Goal: Task Accomplishment & Management: Use online tool/utility

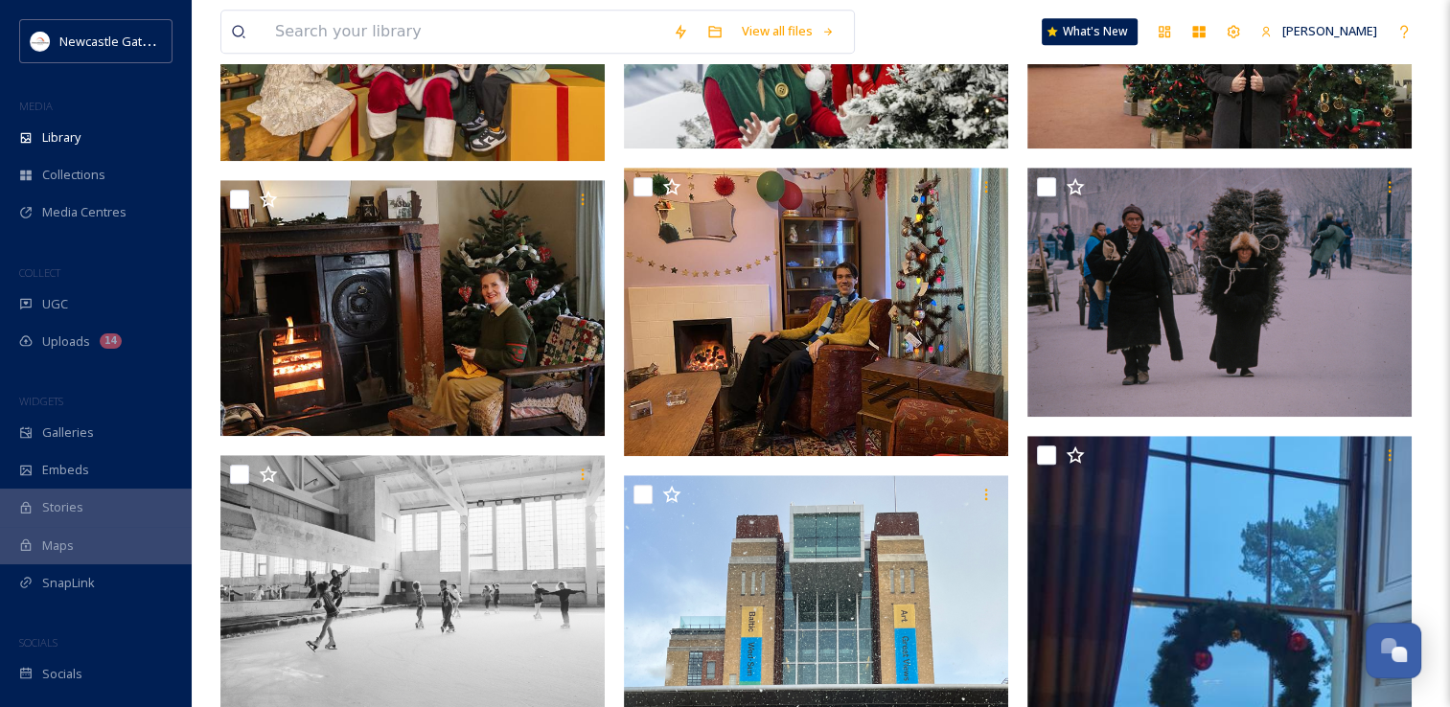
scroll to position [1327, 0]
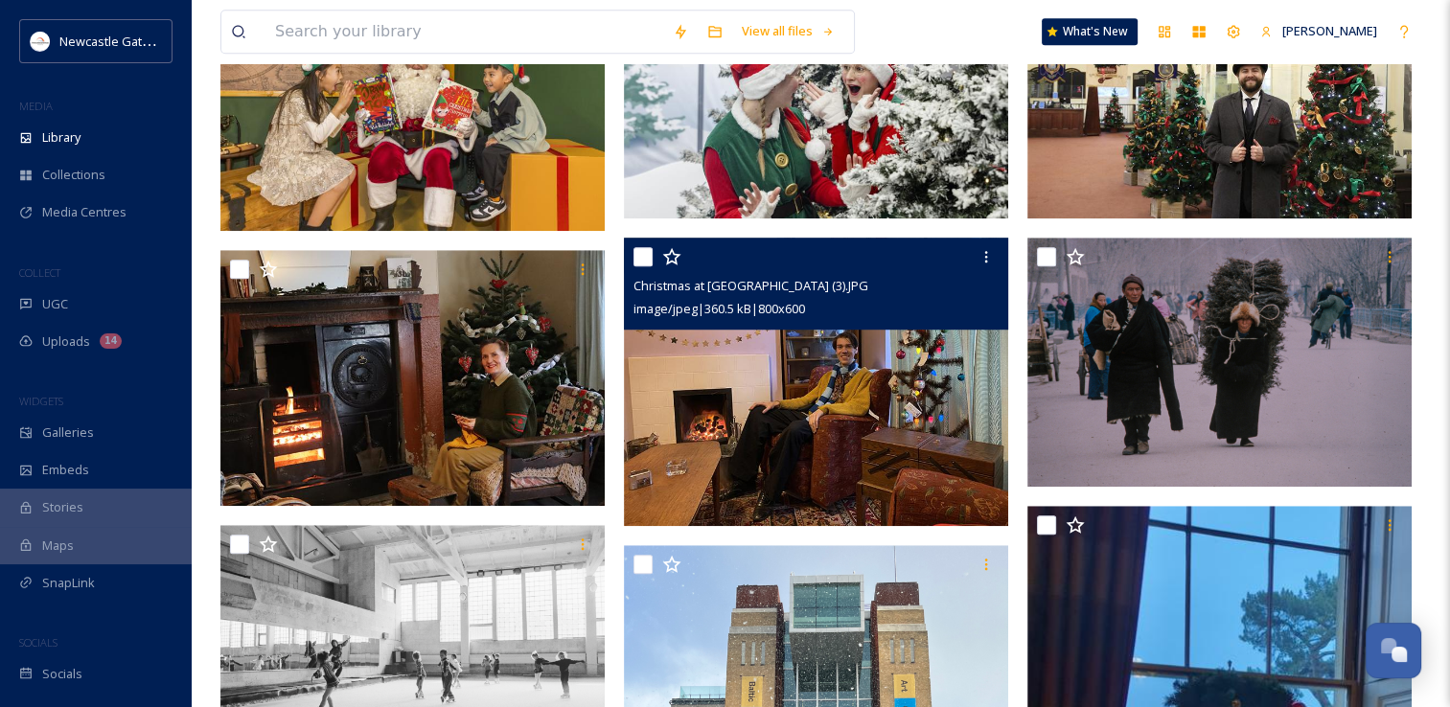
click at [640, 256] on input "checkbox" at bounding box center [643, 256] width 19 height 19
checkbox input "true"
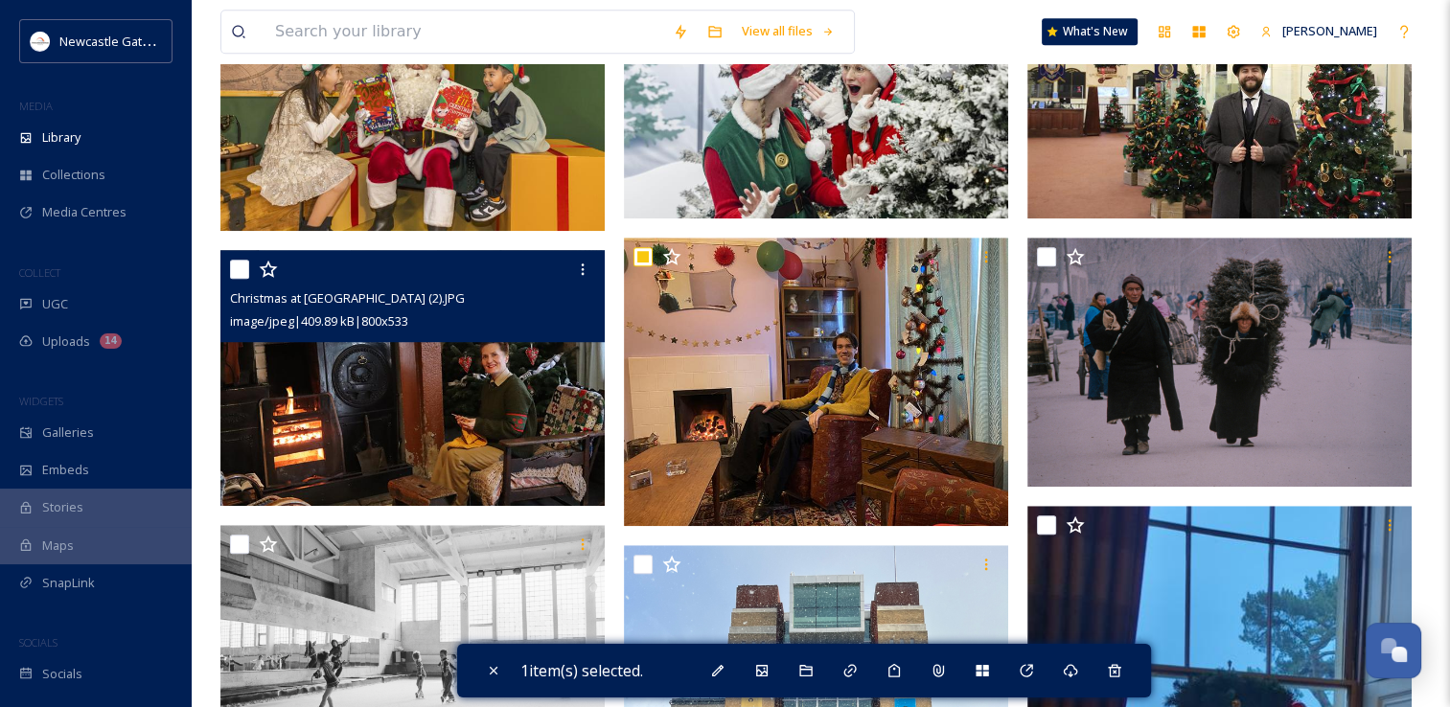
click at [242, 264] on input "checkbox" at bounding box center [239, 269] width 19 height 19
checkbox input "true"
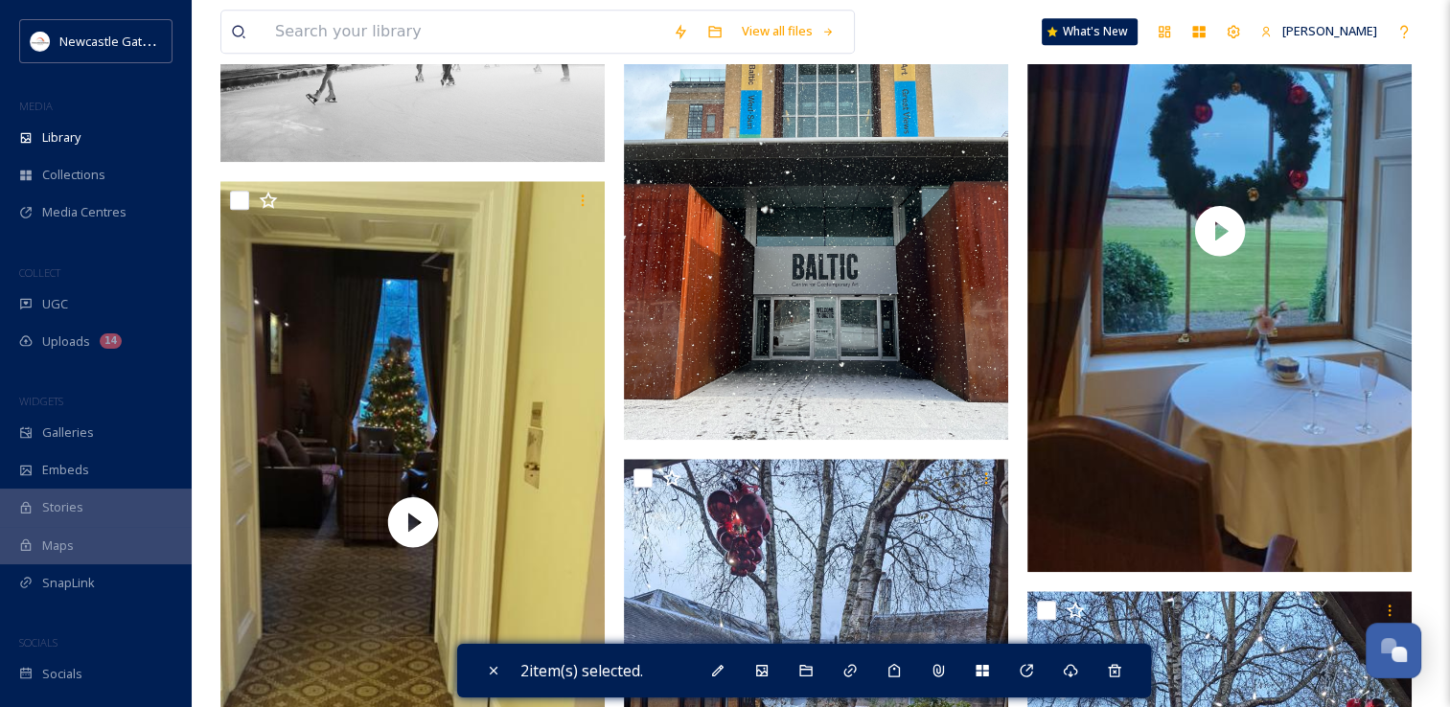
scroll to position [1472, 0]
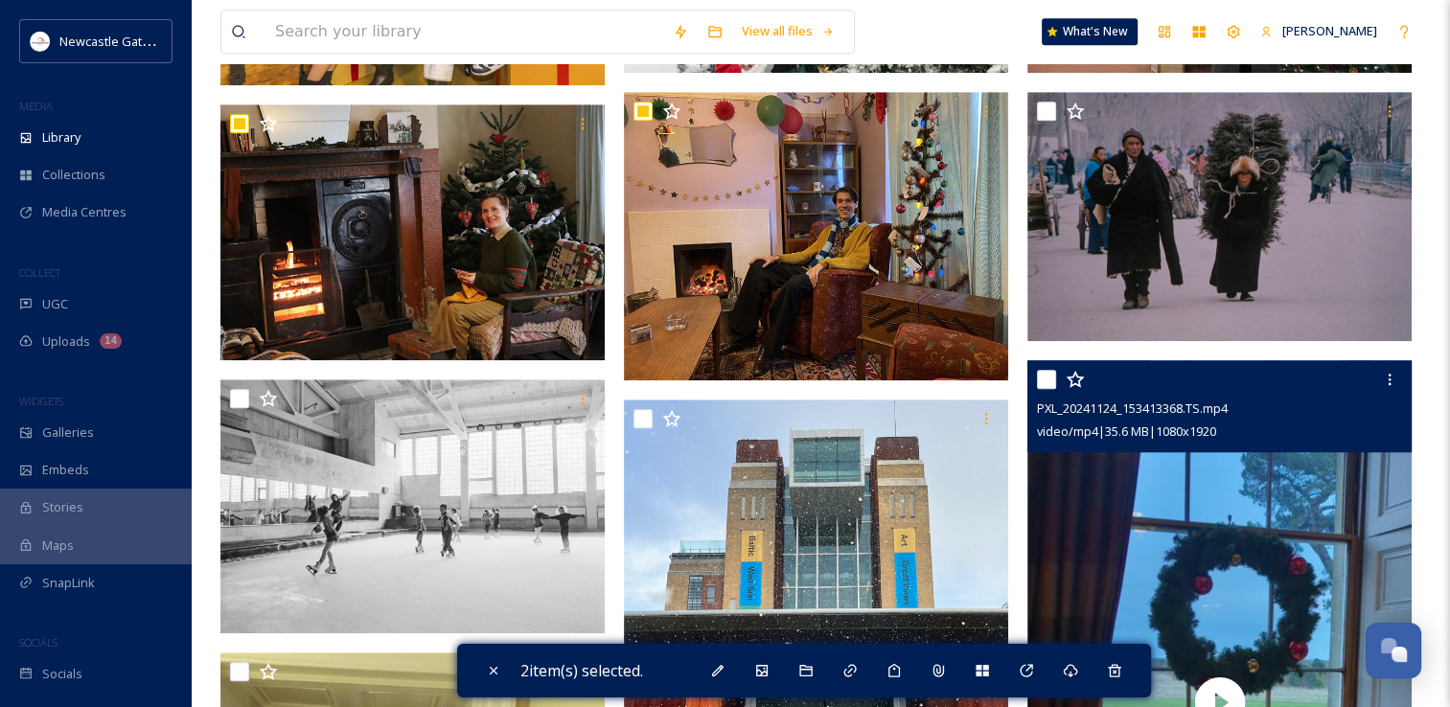
click at [1047, 377] on input "checkbox" at bounding box center [1046, 379] width 19 height 19
checkbox input "true"
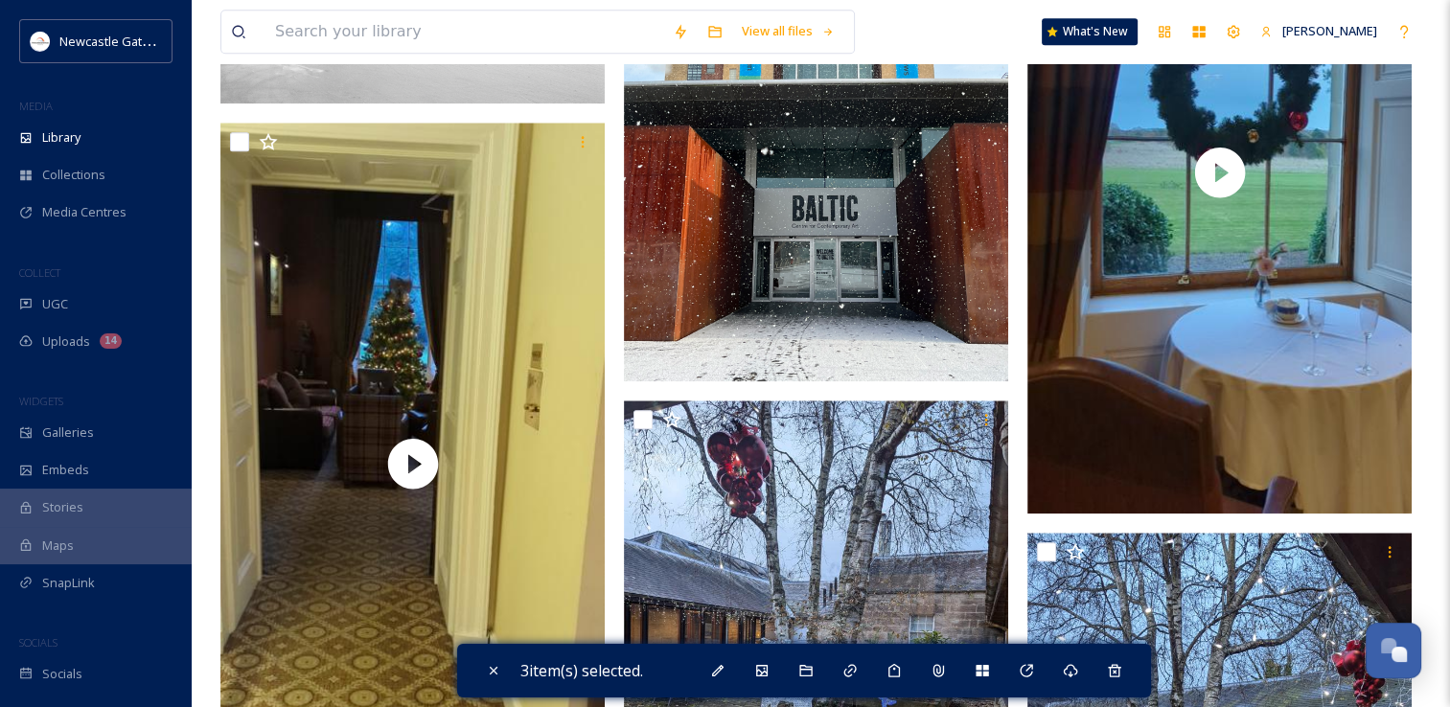
scroll to position [2038, 0]
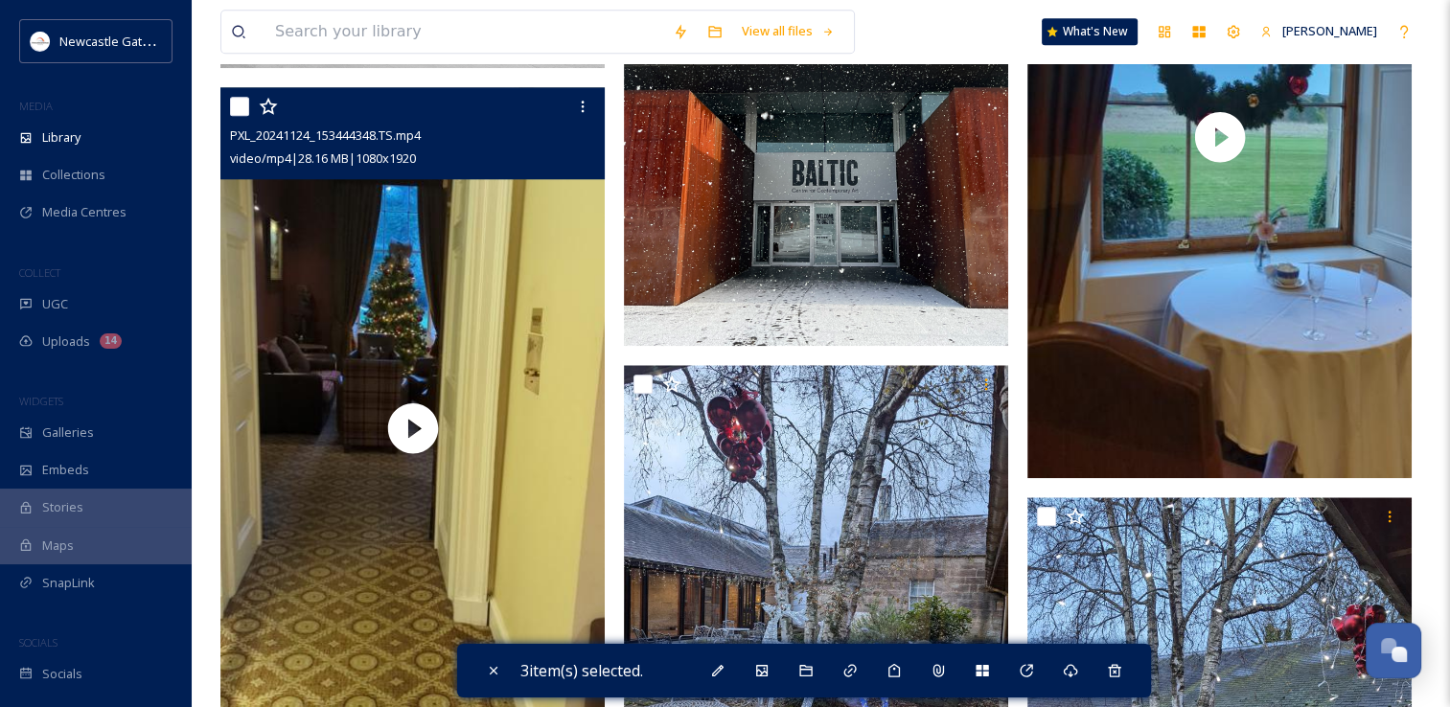
click at [237, 110] on input "checkbox" at bounding box center [239, 106] width 19 height 19
checkbox input "true"
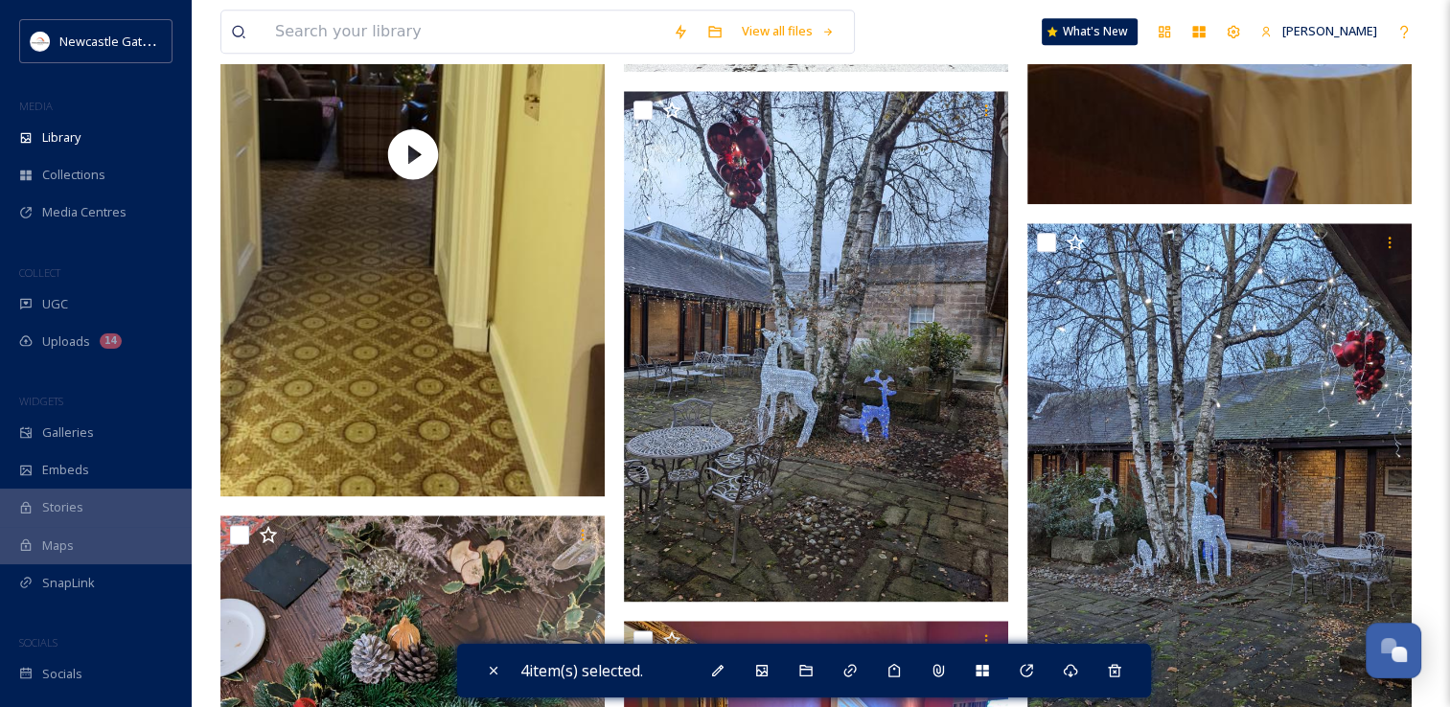
scroll to position [2324, 0]
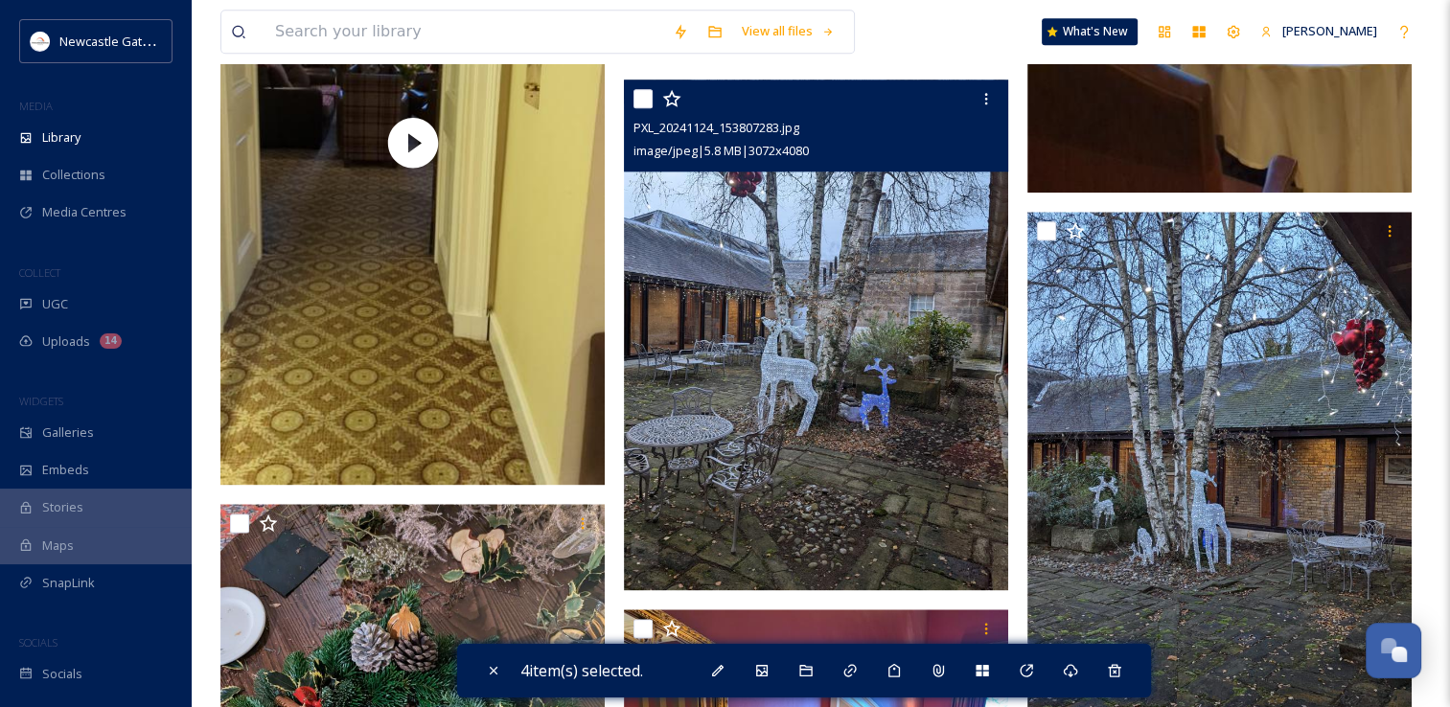
click at [648, 98] on input "checkbox" at bounding box center [643, 98] width 19 height 19
checkbox input "true"
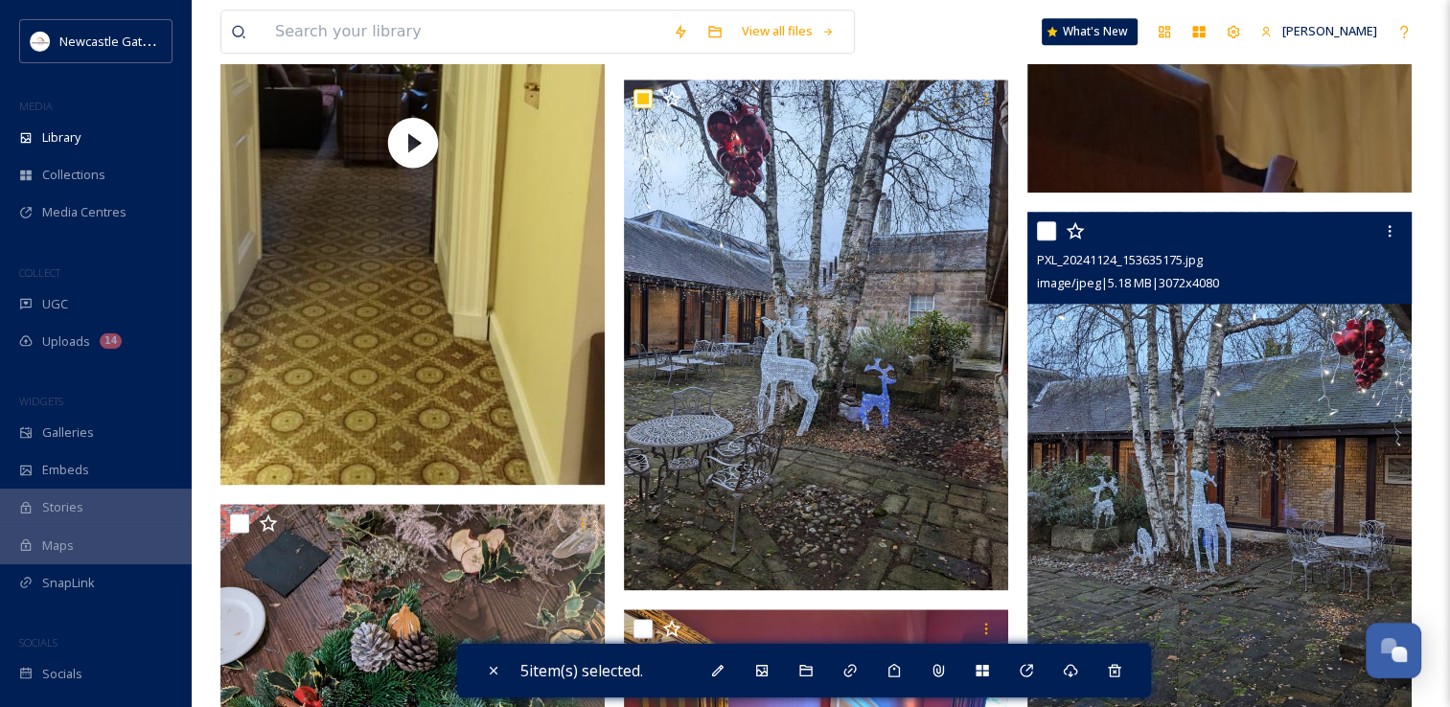
click at [1047, 232] on input "checkbox" at bounding box center [1046, 230] width 19 height 19
checkbox input "true"
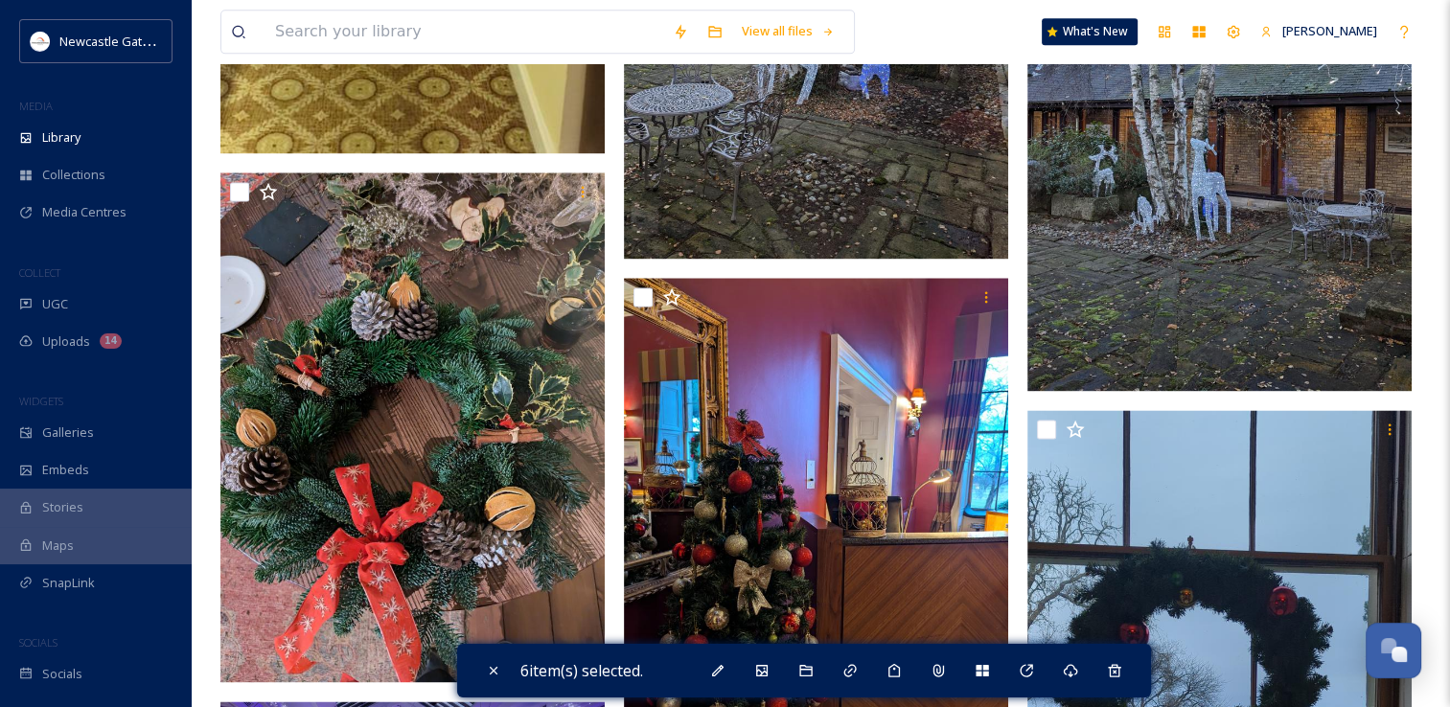
scroll to position [2760, 0]
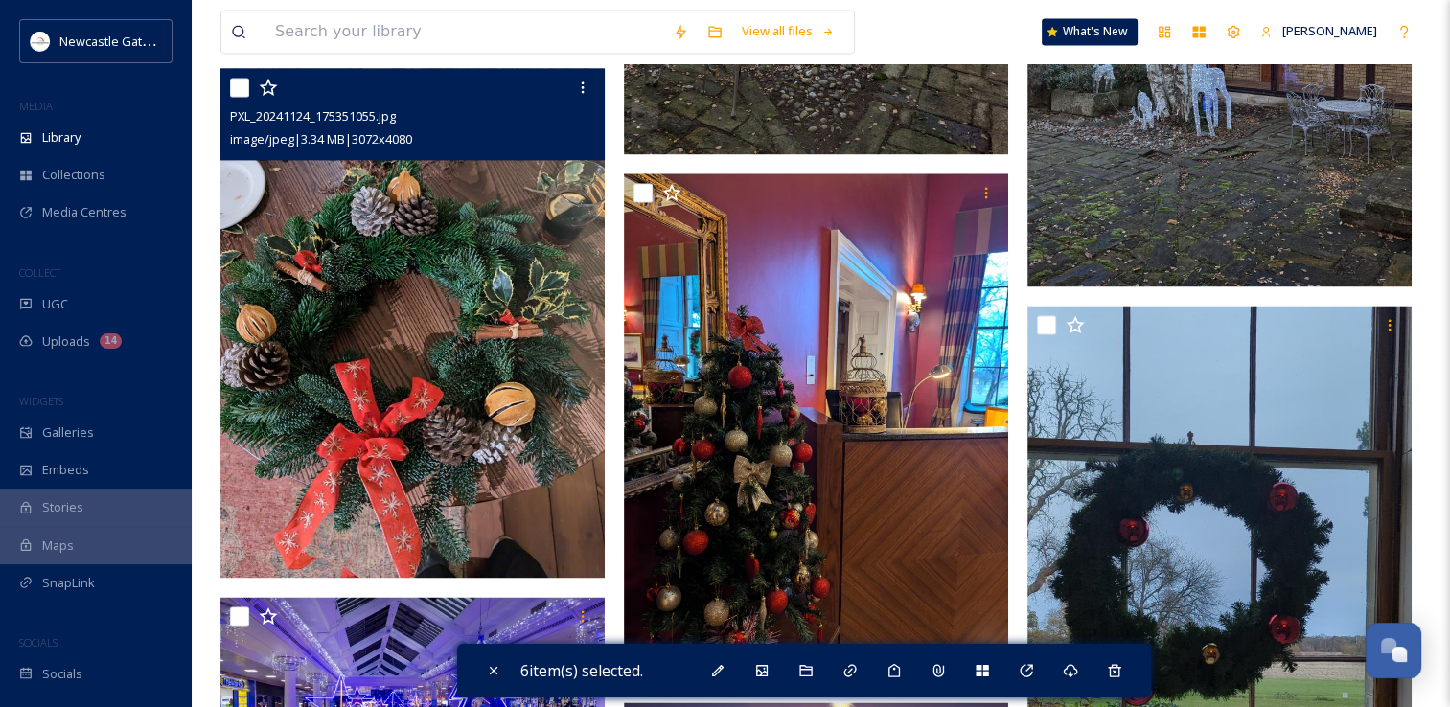
click at [244, 88] on input "checkbox" at bounding box center [239, 87] width 19 height 19
checkbox input "true"
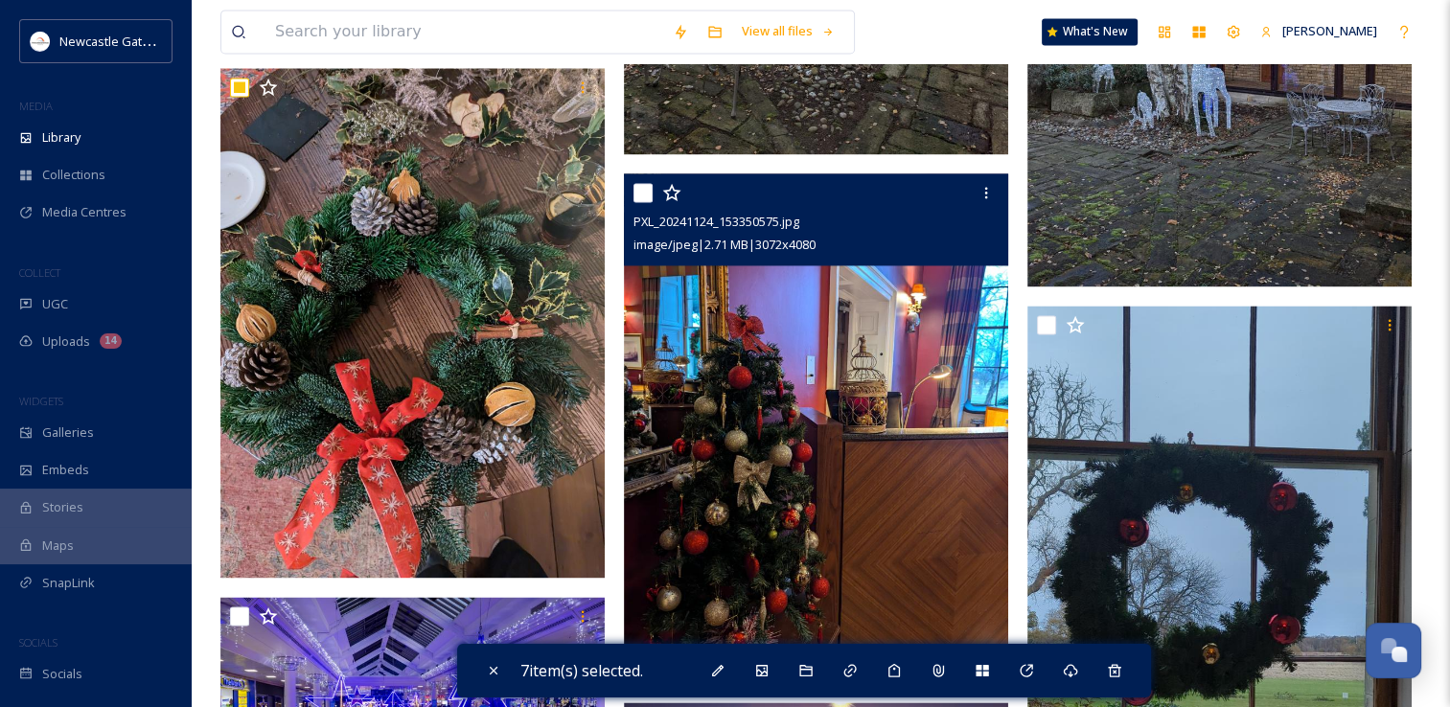
click at [646, 188] on input "checkbox" at bounding box center [643, 192] width 19 height 19
checkbox input "true"
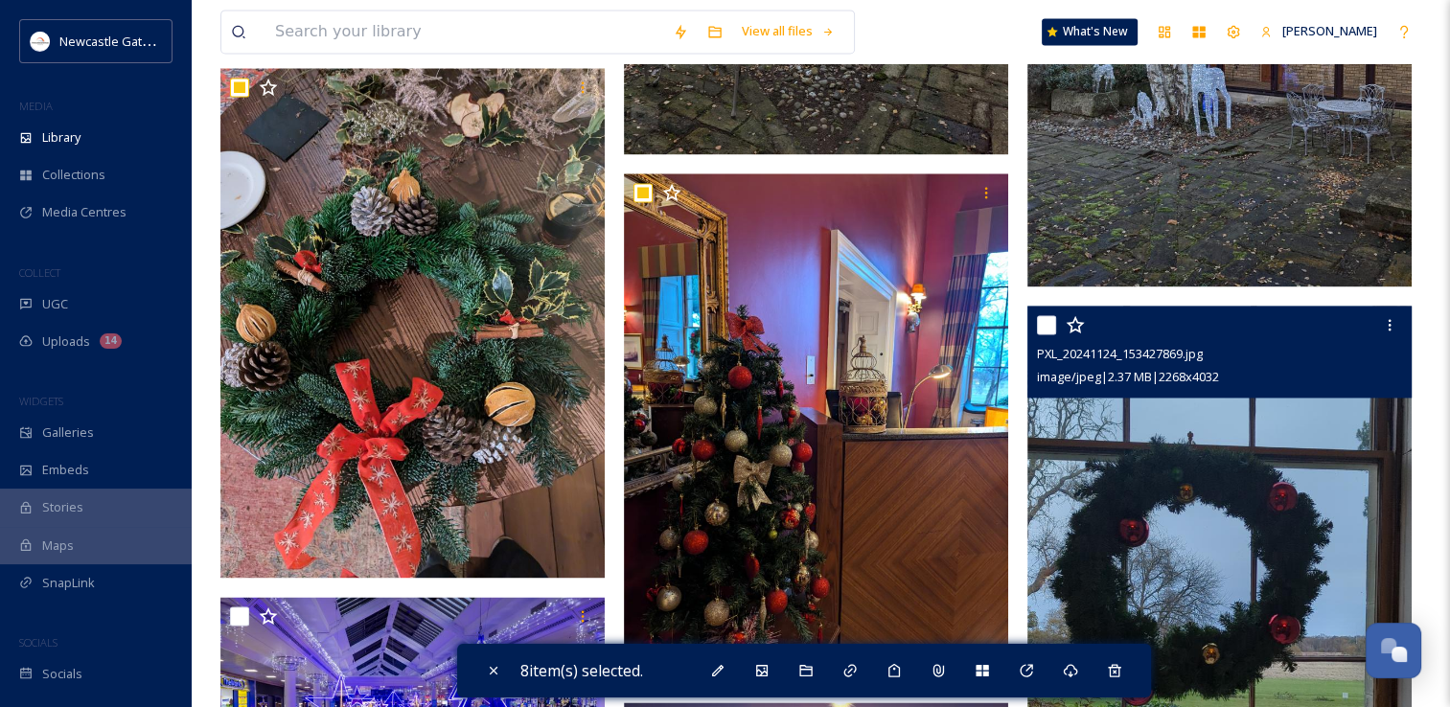
click at [1044, 324] on input "checkbox" at bounding box center [1046, 324] width 19 height 19
checkbox input "true"
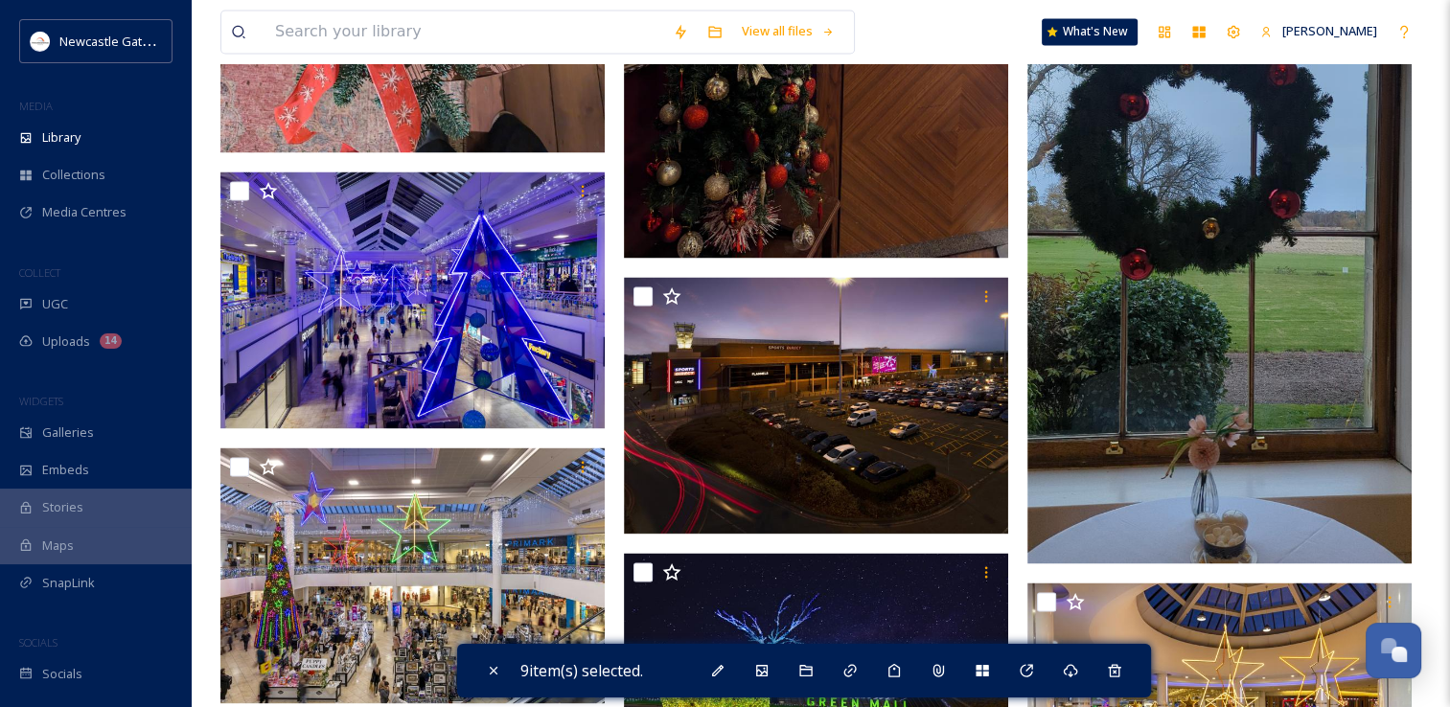
scroll to position [3197, 0]
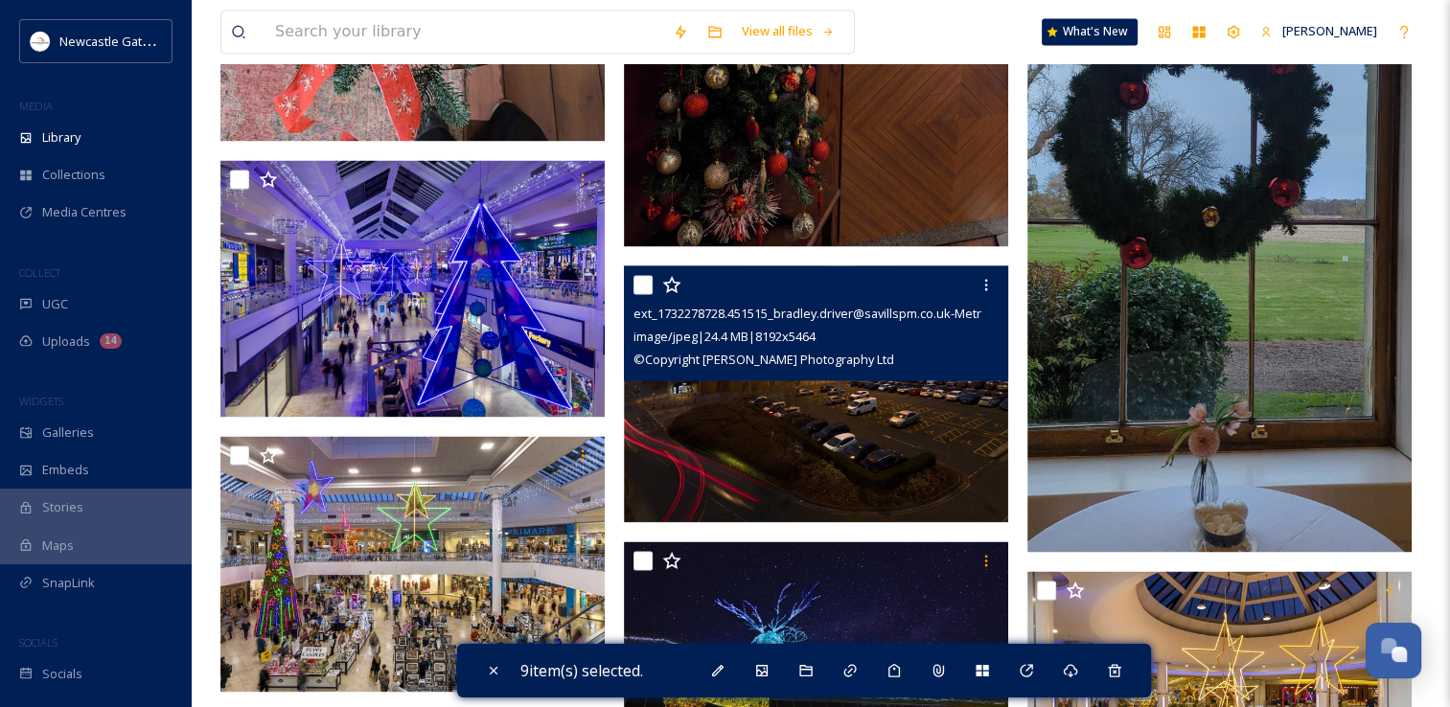
click at [640, 290] on input "checkbox" at bounding box center [643, 284] width 19 height 19
checkbox input "true"
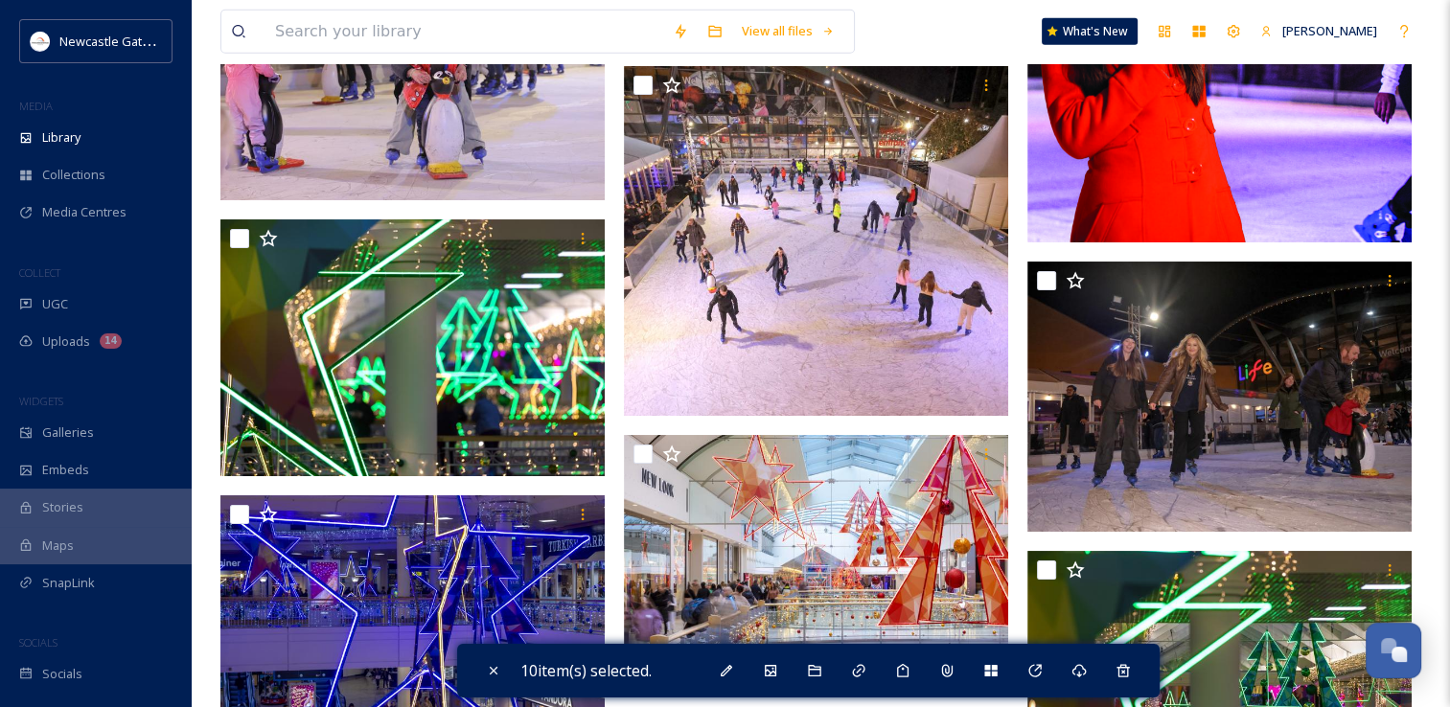
scroll to position [5101, 0]
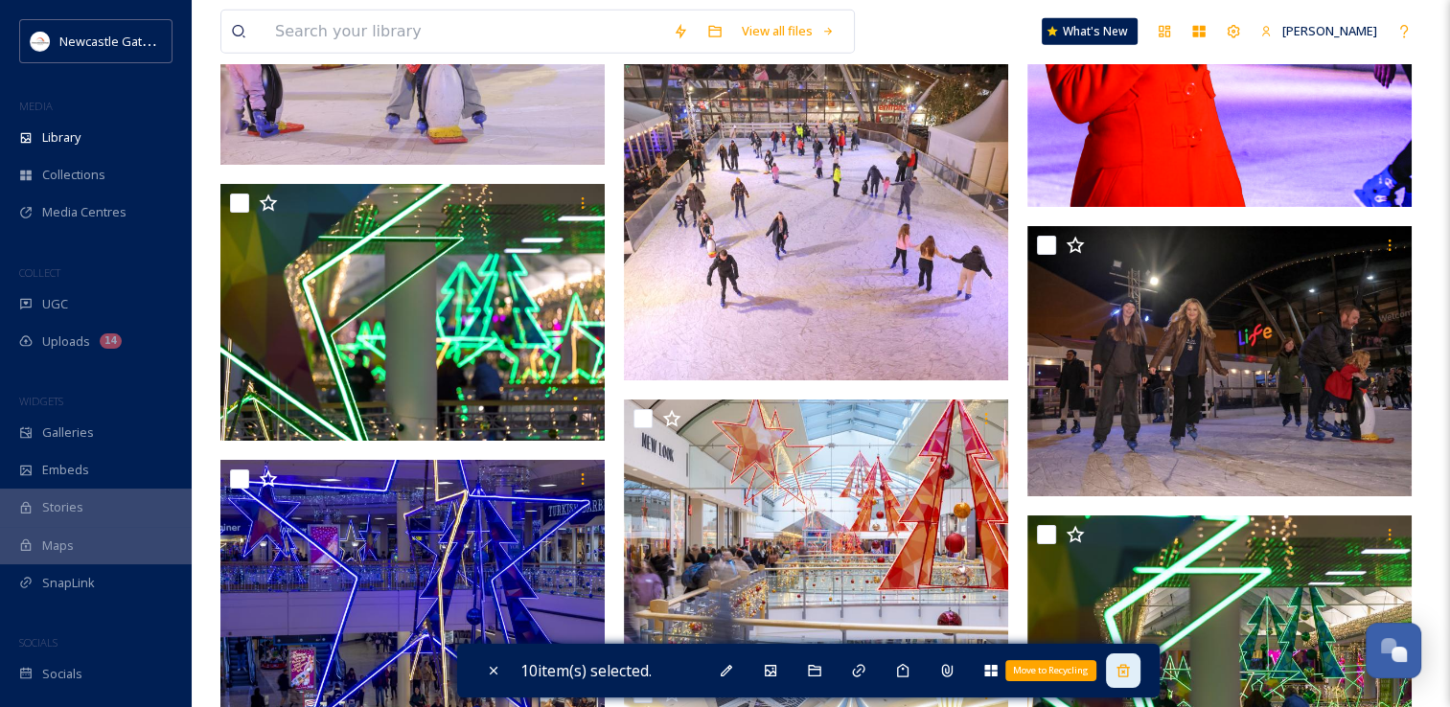
click at [1131, 673] on icon at bounding box center [1123, 670] width 15 height 15
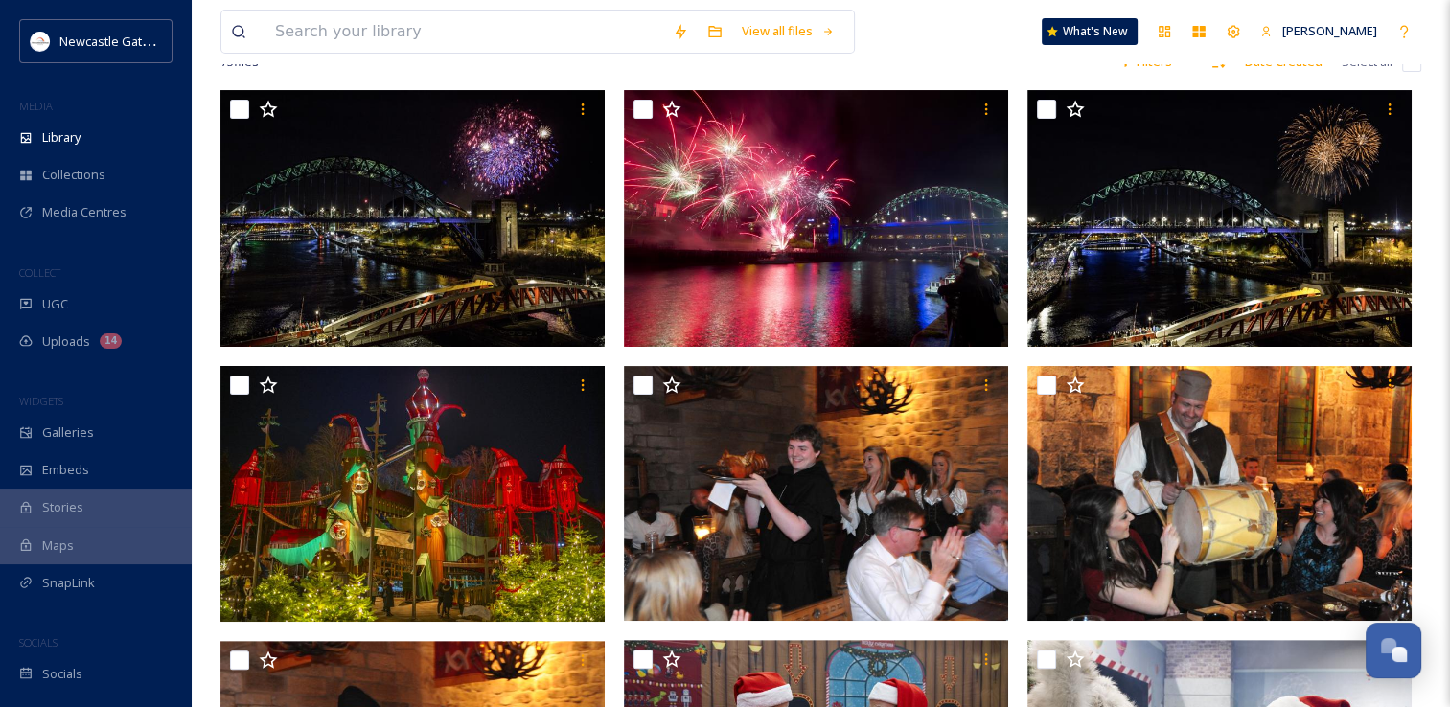
scroll to position [0, 0]
